Goal: Navigation & Orientation: Find specific page/section

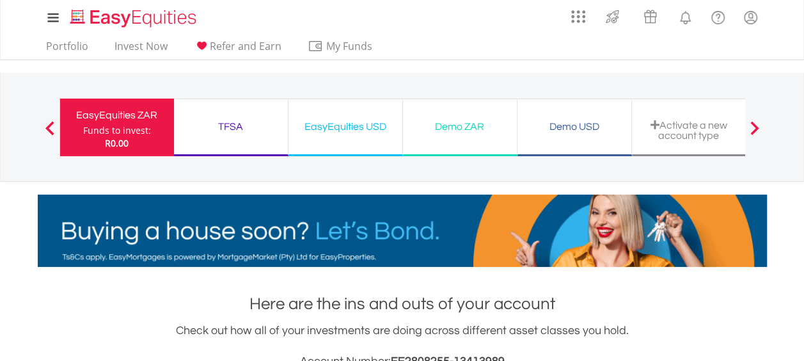
click at [464, 128] on div "Demo ZAR" at bounding box center [460, 127] width 98 height 18
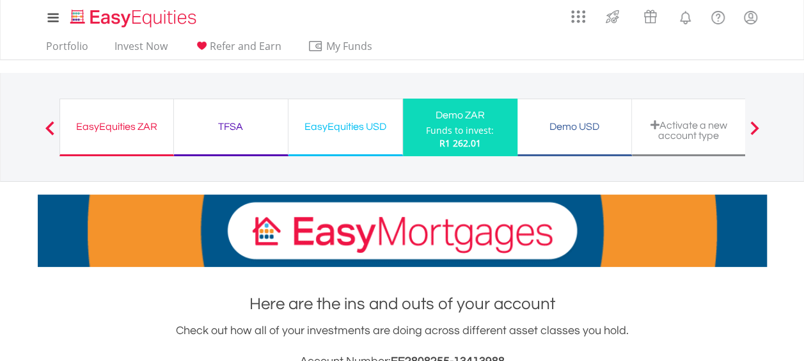
click at [580, 123] on div "Demo USD" at bounding box center [574, 127] width 98 height 18
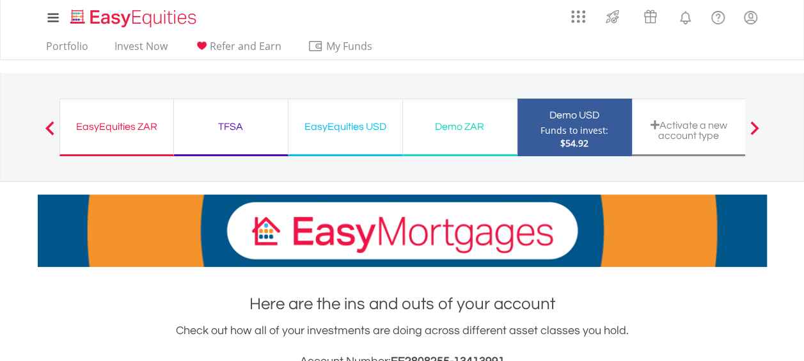
click at [462, 122] on div "Demo ZAR" at bounding box center [460, 127] width 98 height 18
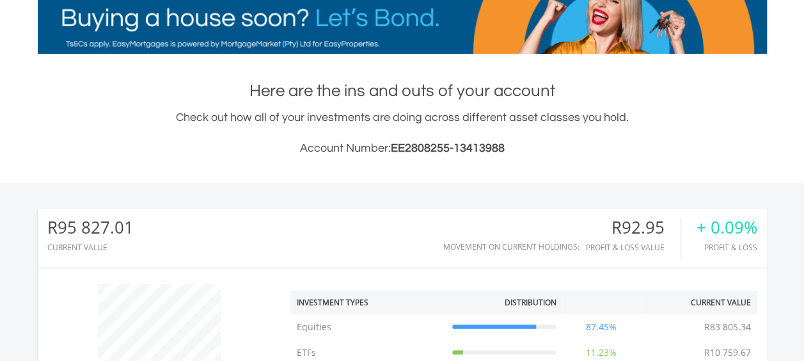
scroll to position [123, 243]
